Goal: Transaction & Acquisition: Purchase product/service

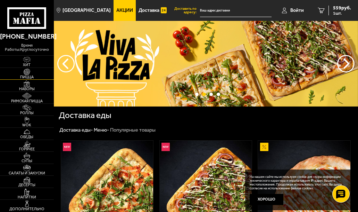
click at [25, 74] on img at bounding box center [27, 71] width 14 height 7
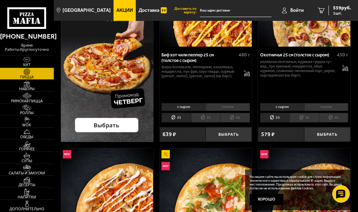
scroll to position [104, 0]
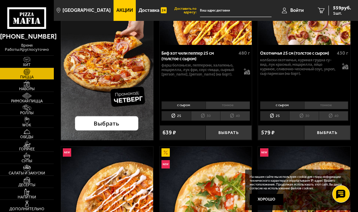
click at [108, 122] on img at bounding box center [107, 45] width 93 height 190
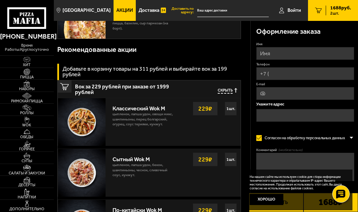
scroll to position [382, 0]
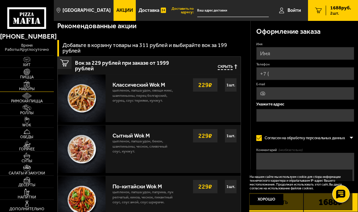
click at [29, 87] on span "Наборы" at bounding box center [27, 89] width 54 height 4
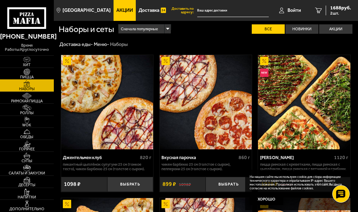
click at [26, 75] on span "Пицца" at bounding box center [27, 77] width 54 height 4
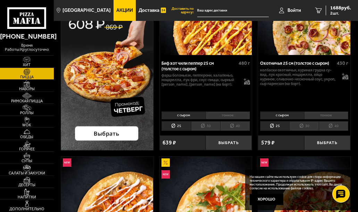
scroll to position [104, 0]
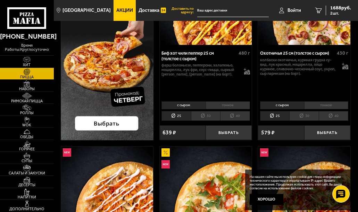
click at [105, 73] on img at bounding box center [107, 45] width 93 height 190
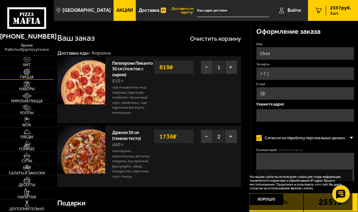
click at [26, 72] on img at bounding box center [27, 71] width 14 height 7
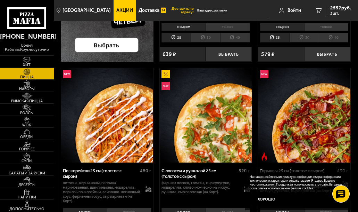
scroll to position [70, 0]
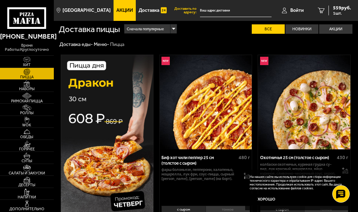
scroll to position [104, 0]
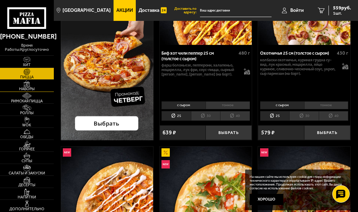
click at [31, 84] on img at bounding box center [27, 83] width 14 height 7
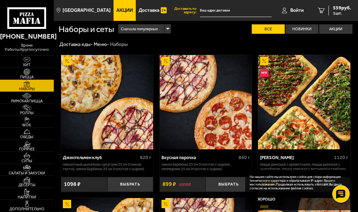
click at [116, 11] on span "Акции" at bounding box center [124, 10] width 17 height 5
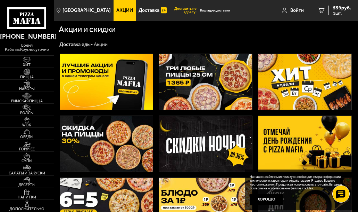
click at [221, 102] on img at bounding box center [205, 82] width 93 height 56
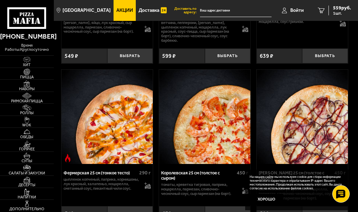
scroll to position [1947, 0]
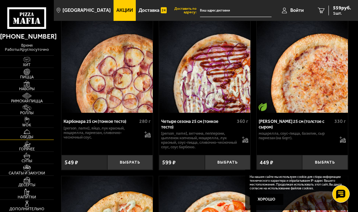
click at [28, 134] on img at bounding box center [27, 131] width 14 height 7
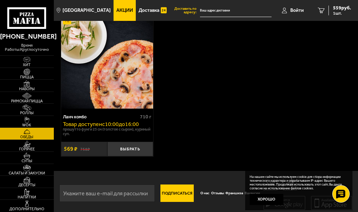
scroll to position [190, 0]
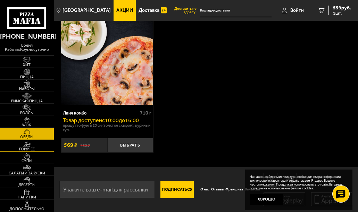
click at [25, 146] on img at bounding box center [27, 143] width 14 height 7
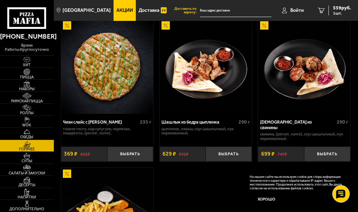
scroll to position [695, 0]
